Goal: Transaction & Acquisition: Purchase product/service

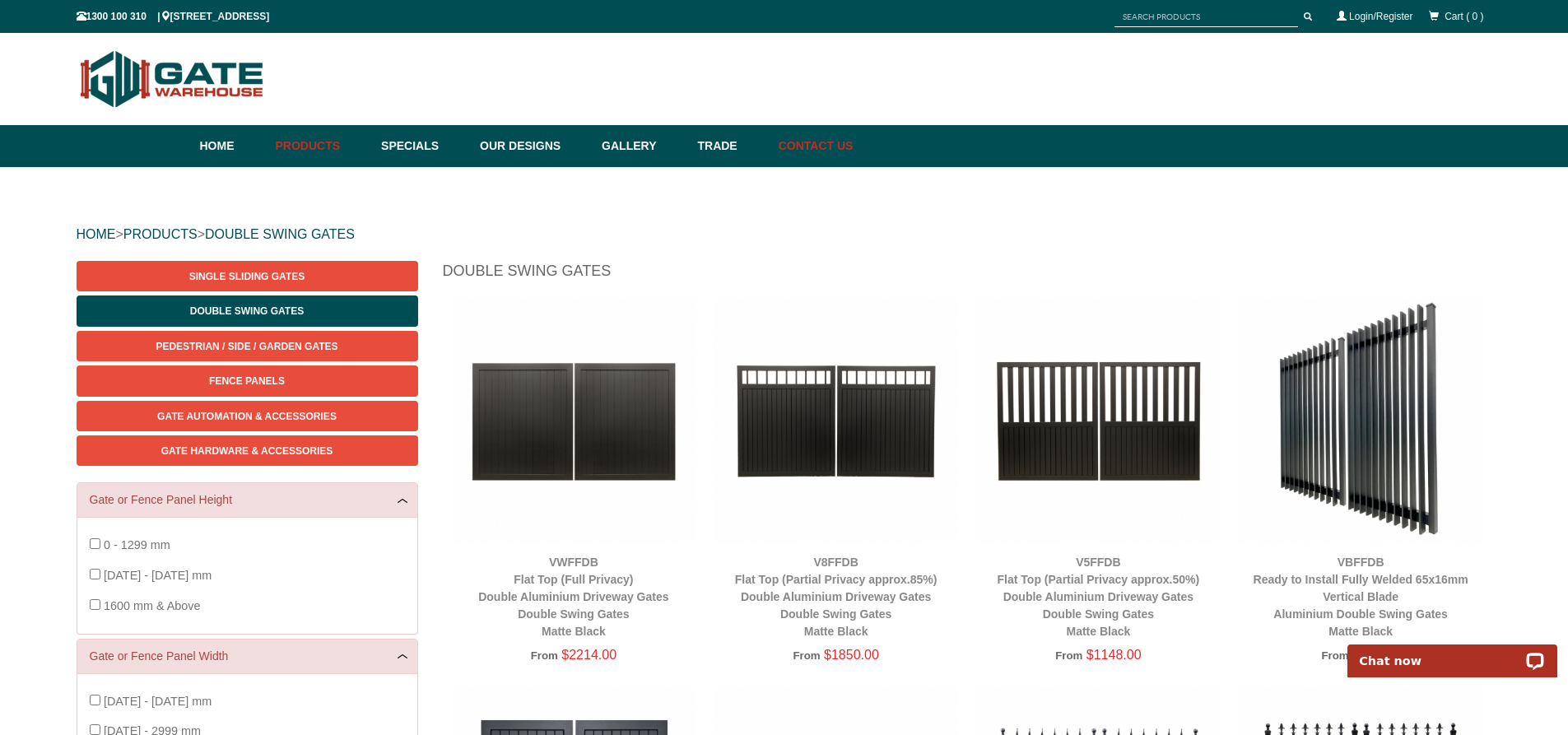
click at [854, 147] on link "Contact Us" at bounding box center [812, 145] width 83 height 42
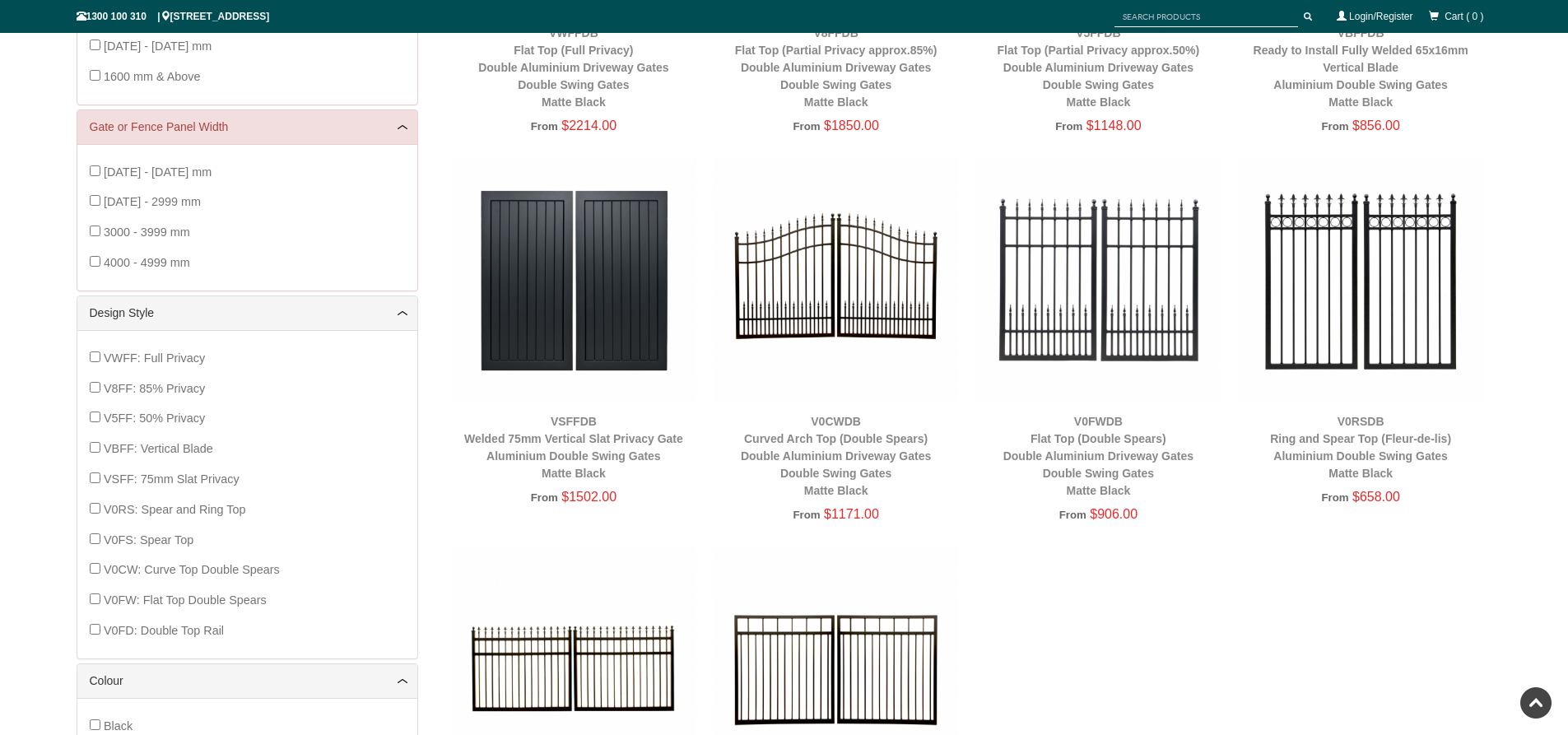
scroll to position [288, 0]
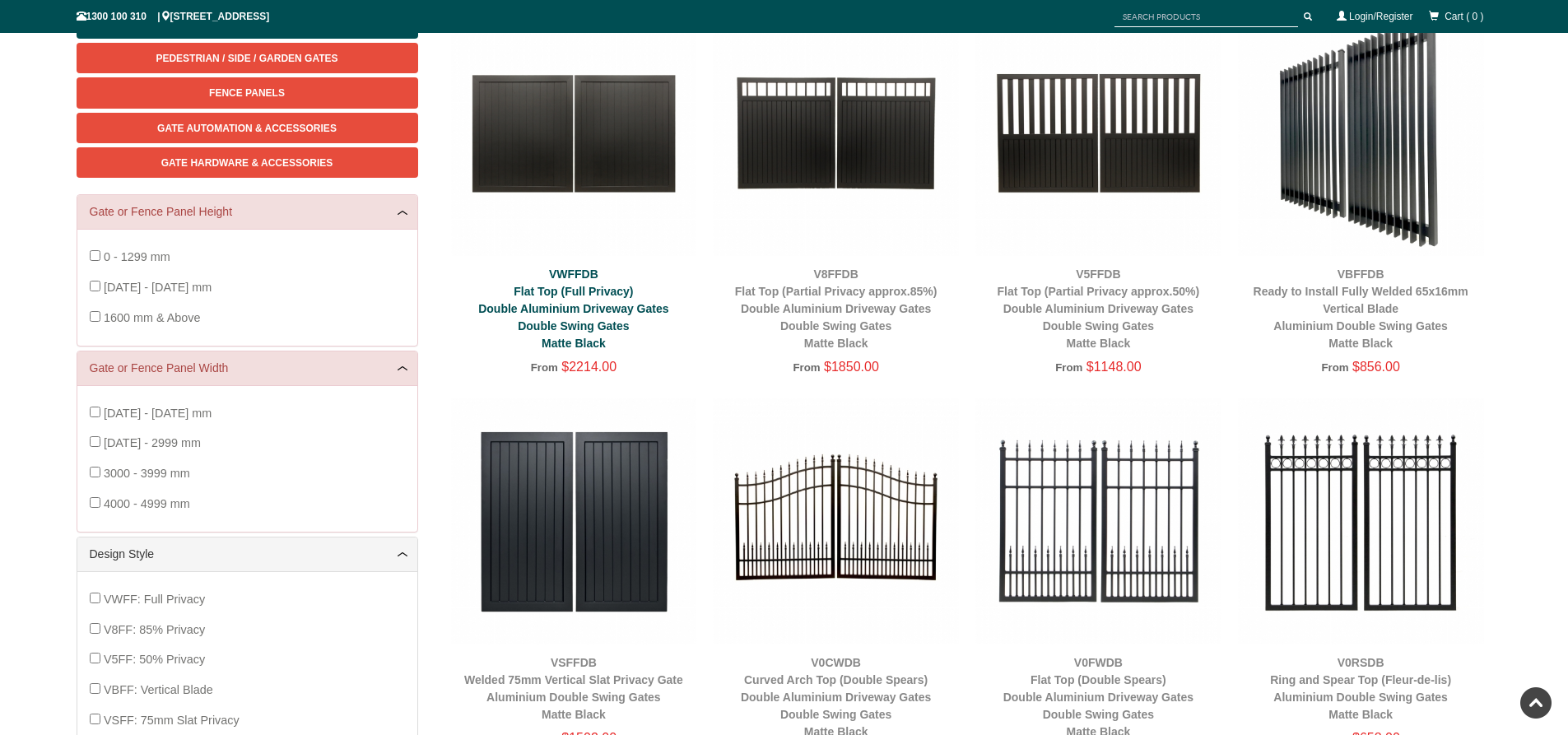
click at [575, 315] on link "VWFFDB Flat Top (Full Privacy) Double Aluminium Driveway Gates Double Swing Gat…" at bounding box center [573, 309] width 190 height 83
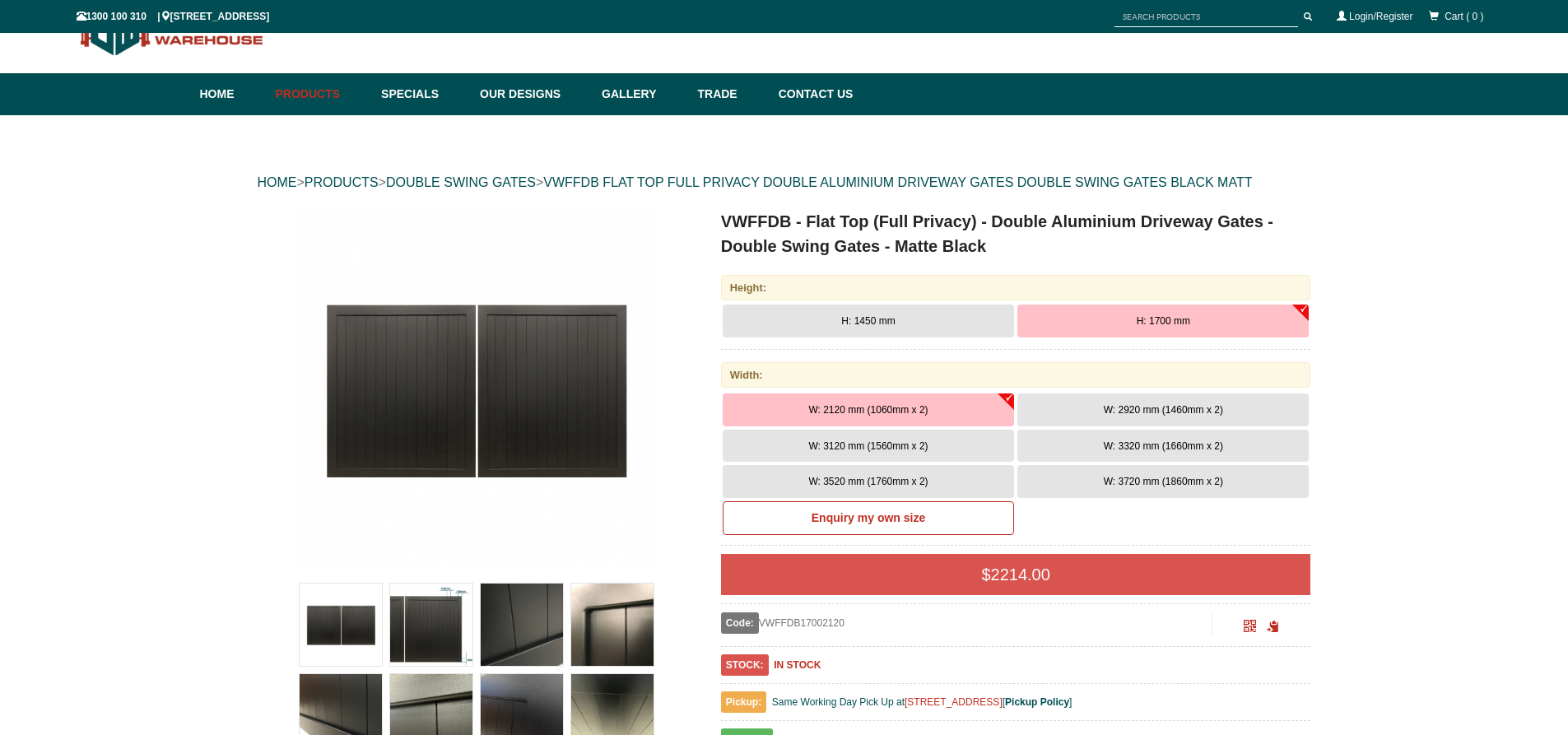
scroll to position [123, 0]
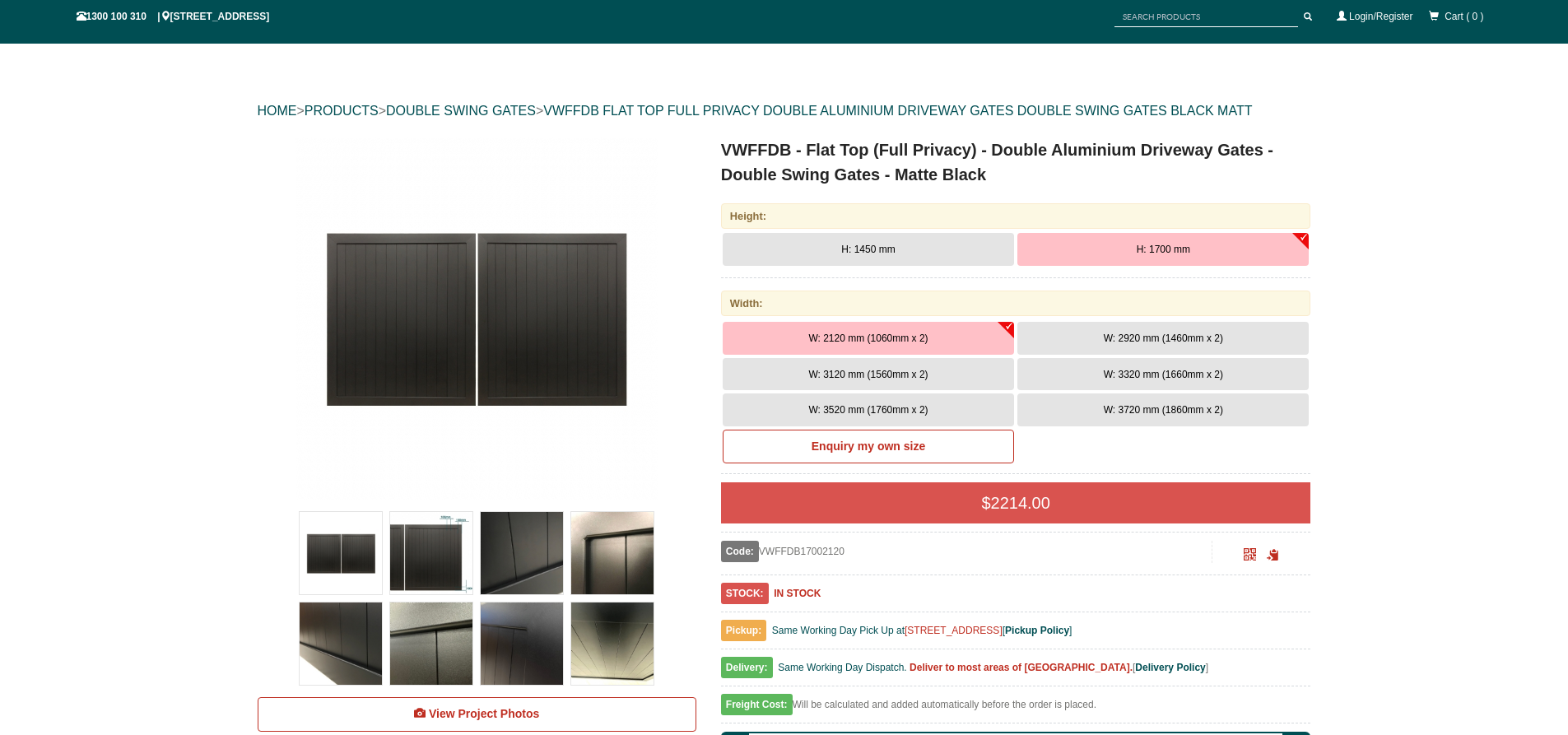
click at [810, 307] on div "Width:" at bounding box center [1016, 304] width 590 height 26
click at [1176, 419] on button "W: 3720 mm (1860mm x 2)" at bounding box center [1162, 410] width 292 height 33
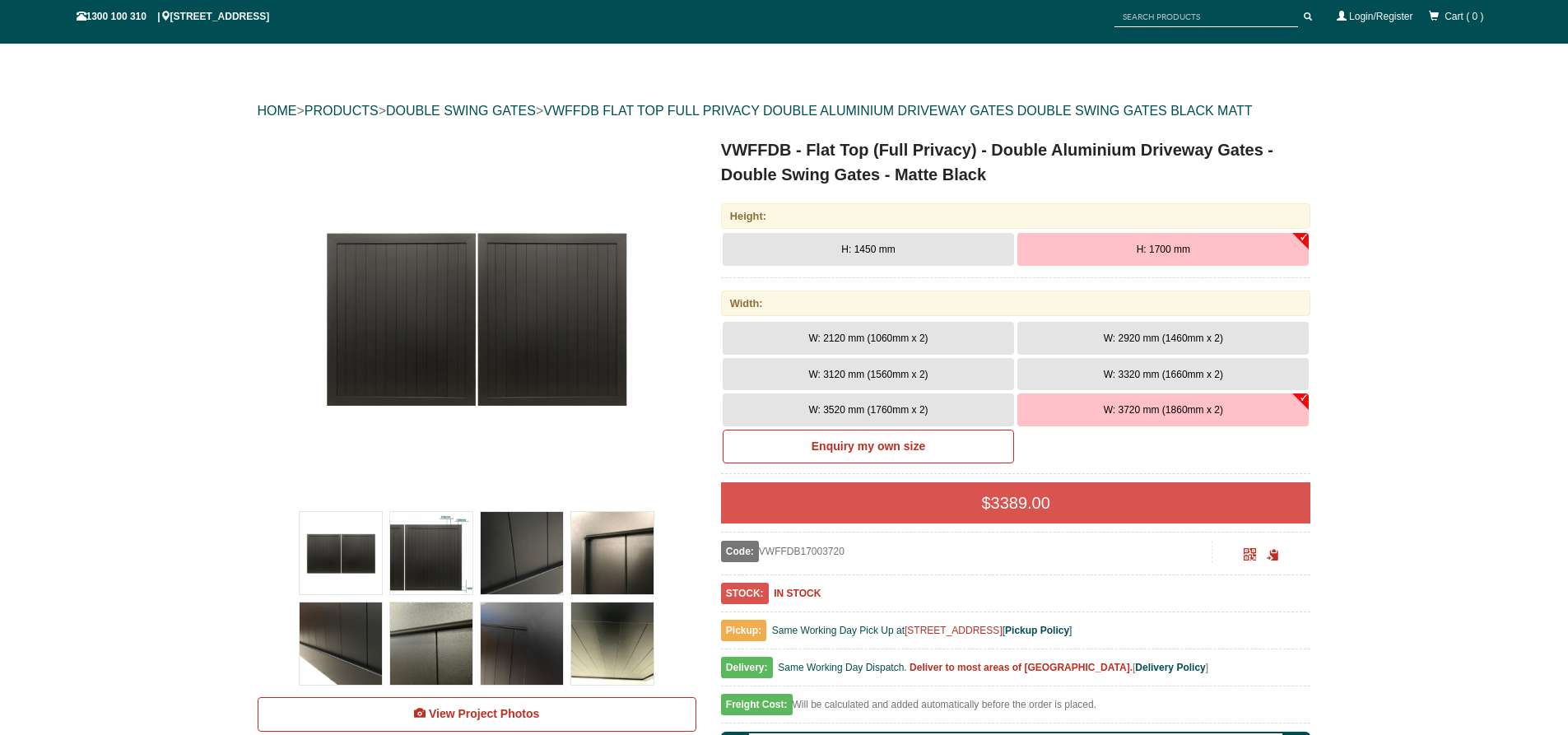
click at [637, 673] on img at bounding box center [612, 643] width 82 height 83
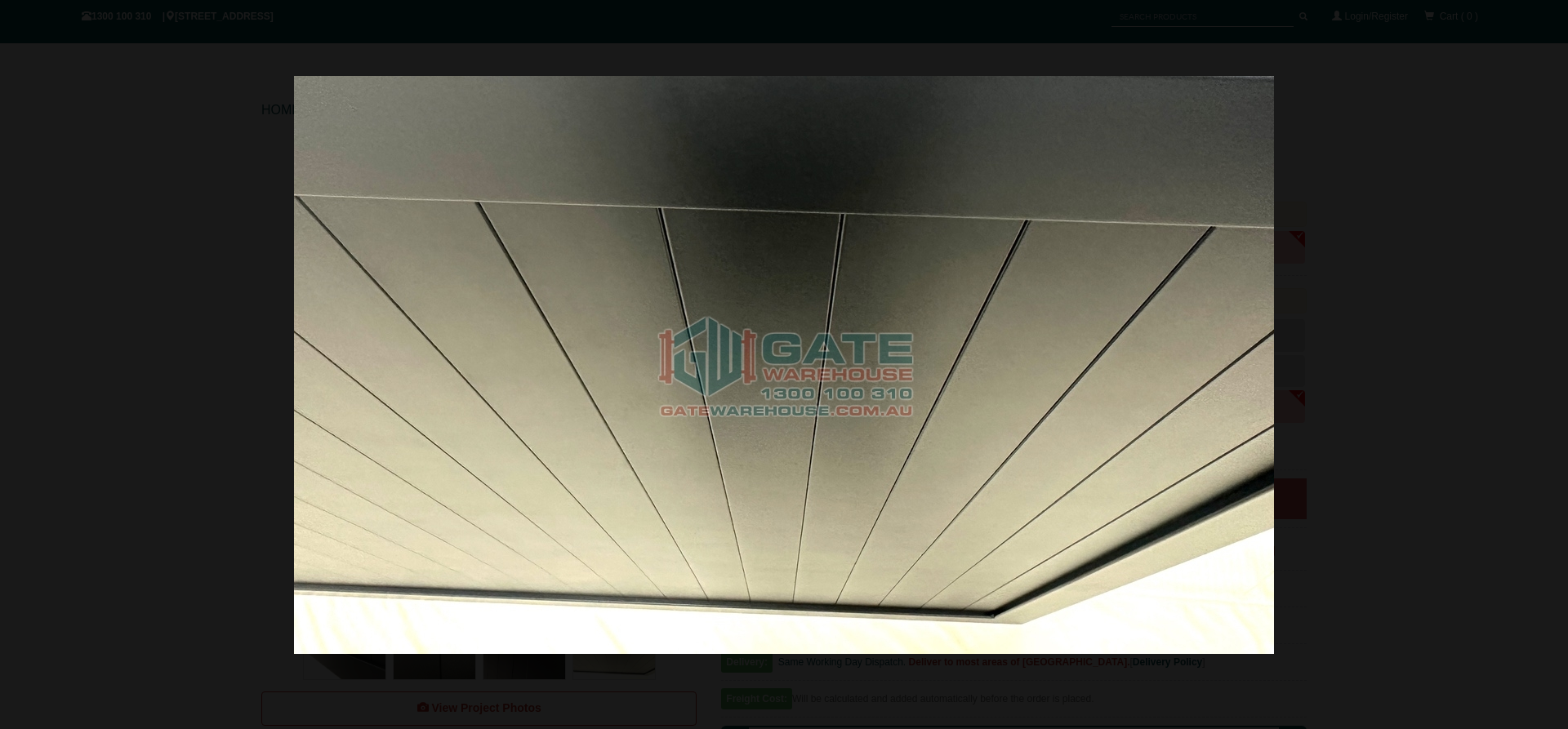
drag, startPoint x: 1496, startPoint y: 184, endPoint x: 1527, endPoint y: 305, distance: 124.9
click at [1496, 189] on div at bounding box center [784, 364] width 1568 height 729
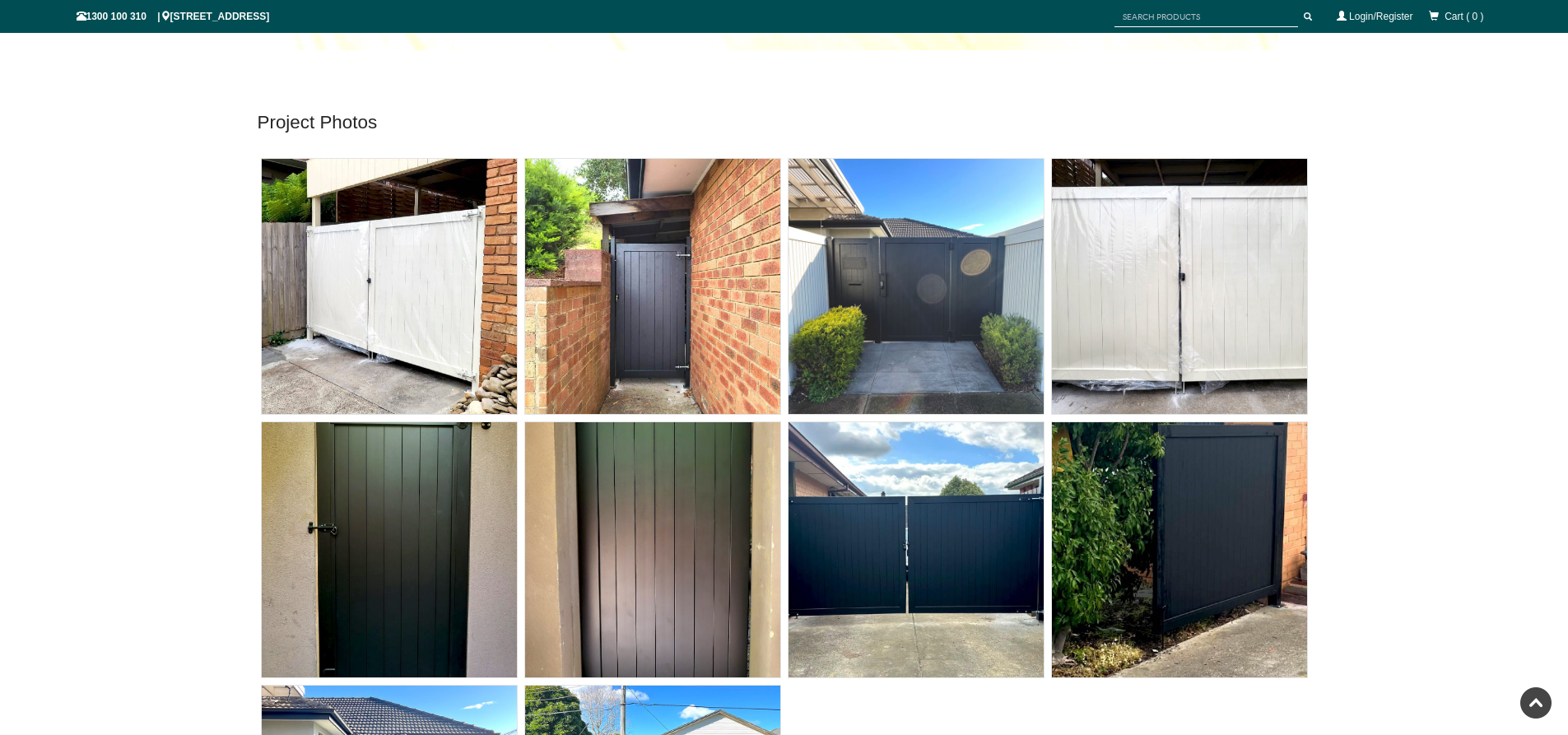
scroll to position [7039, 0]
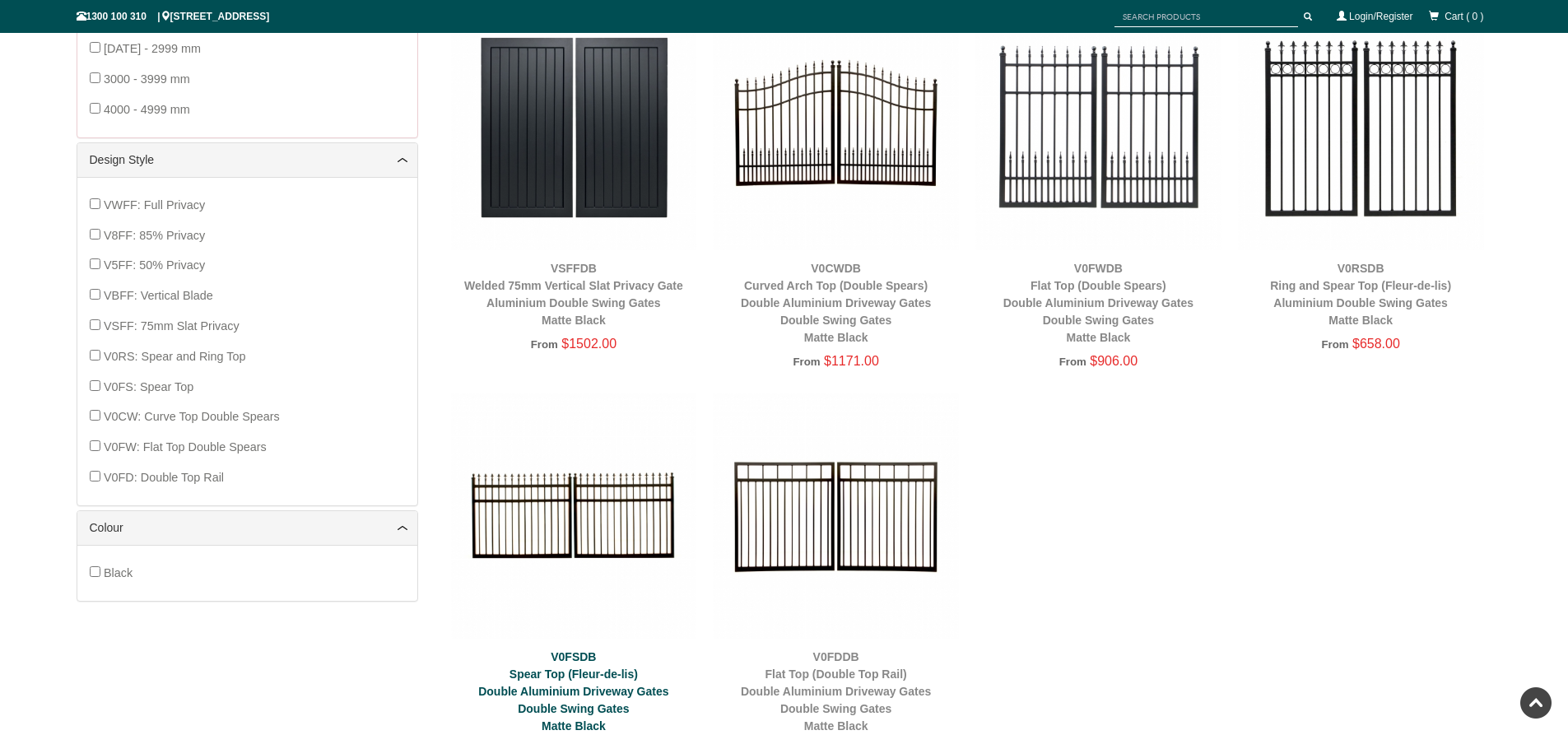
scroll to position [864, 0]
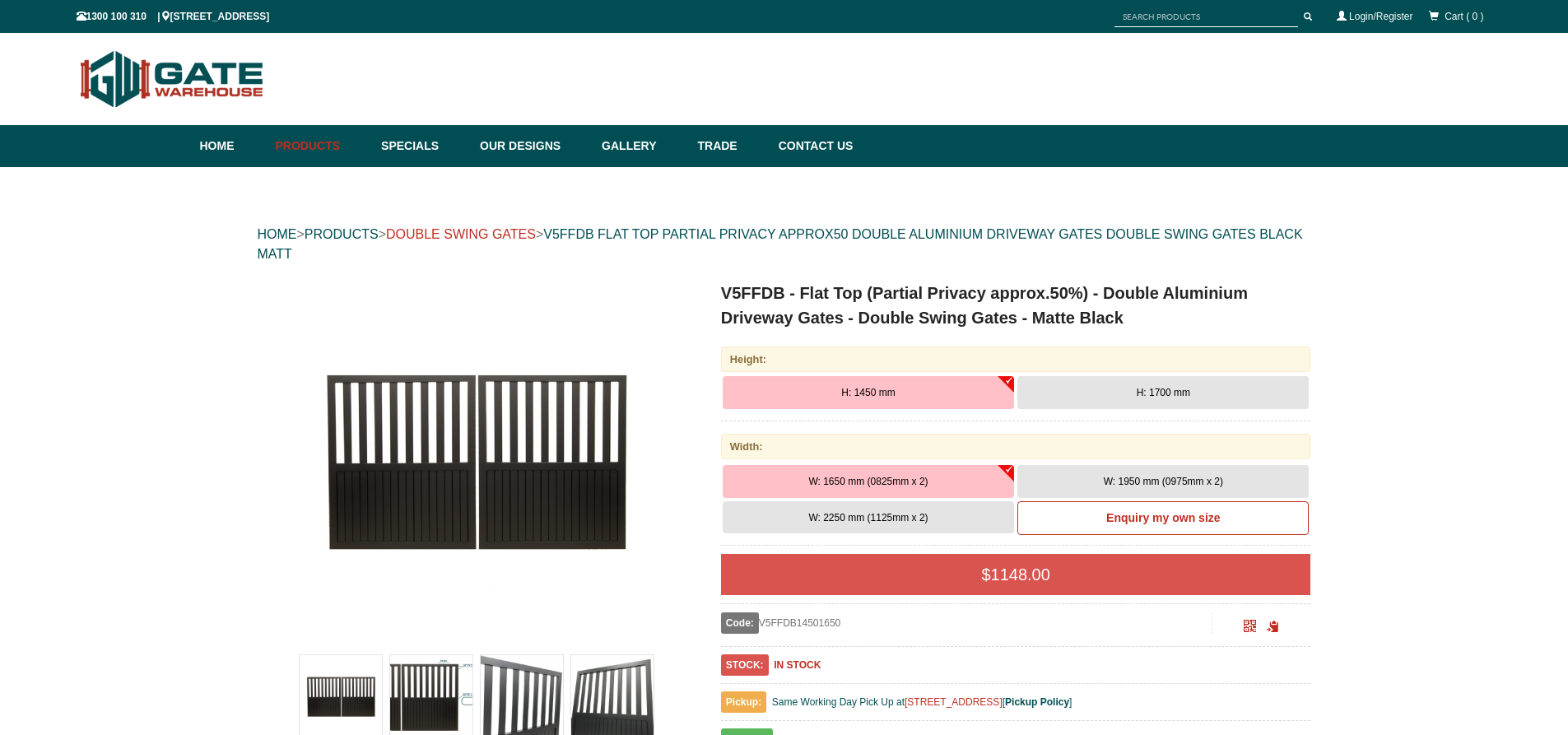
click at [511, 237] on link "DOUBLE SWING GATES" at bounding box center [461, 234] width 150 height 14
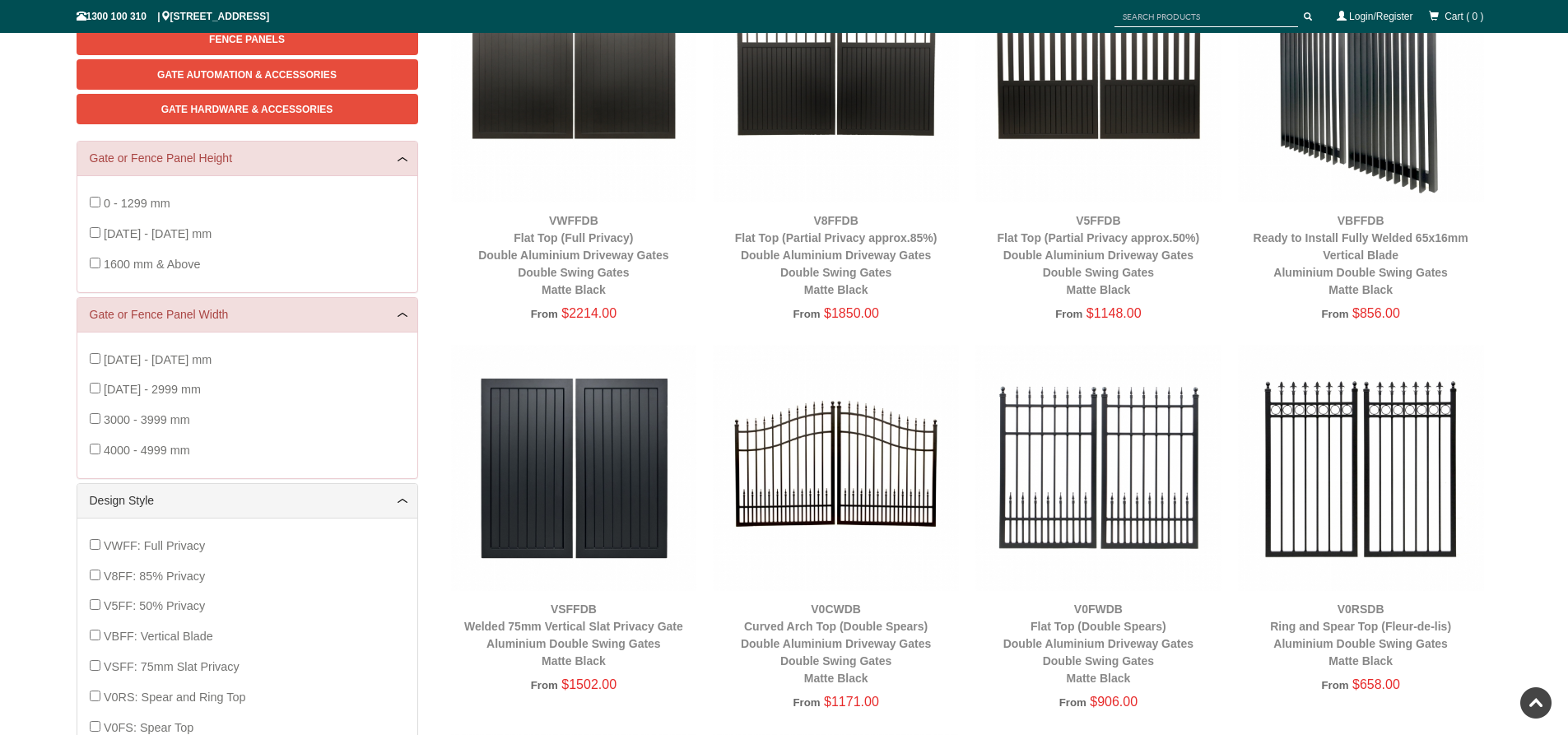
scroll to position [370, 0]
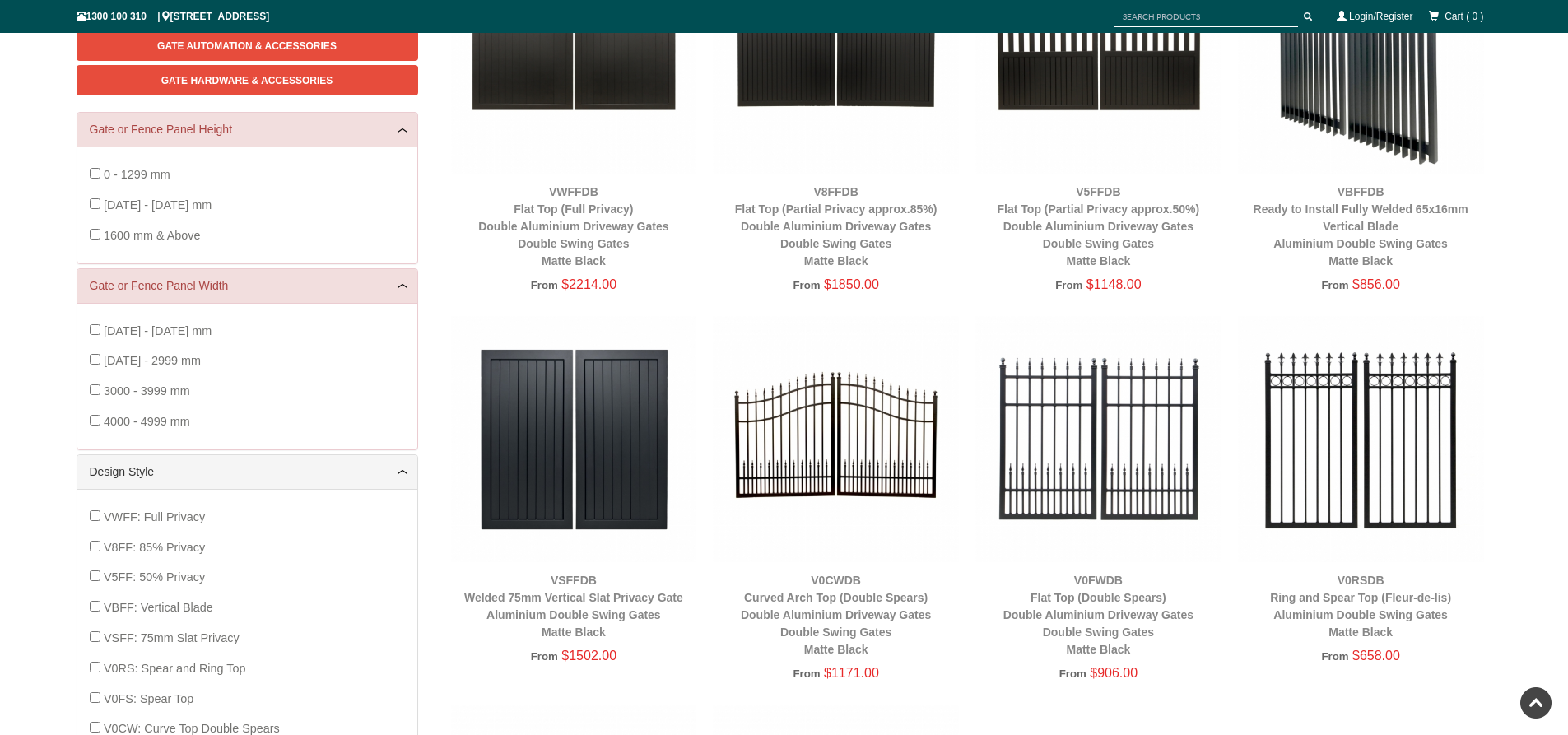
click at [541, 429] on img at bounding box center [573, 439] width 246 height 246
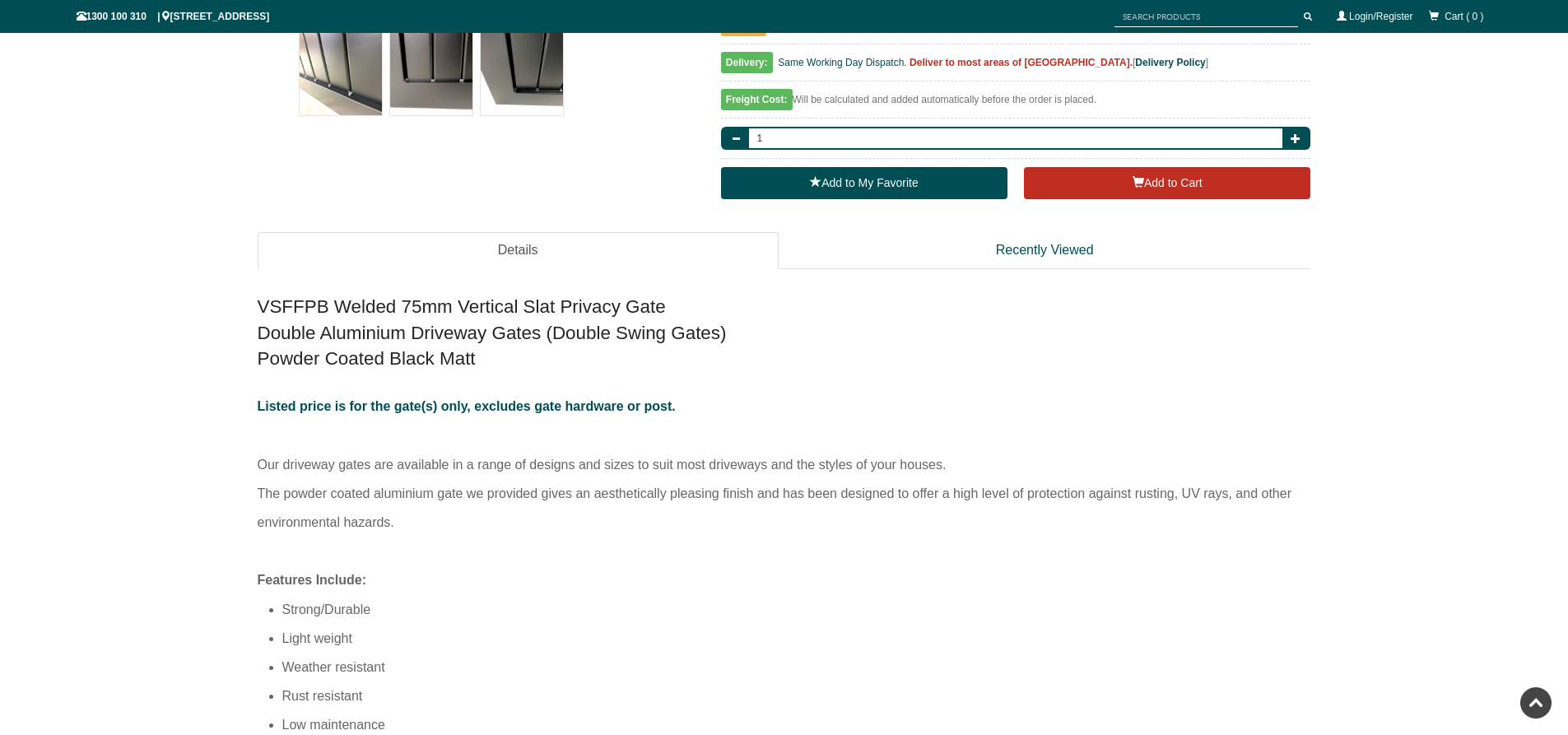
scroll to position [700, 0]
